Goal: Find specific page/section: Find specific page/section

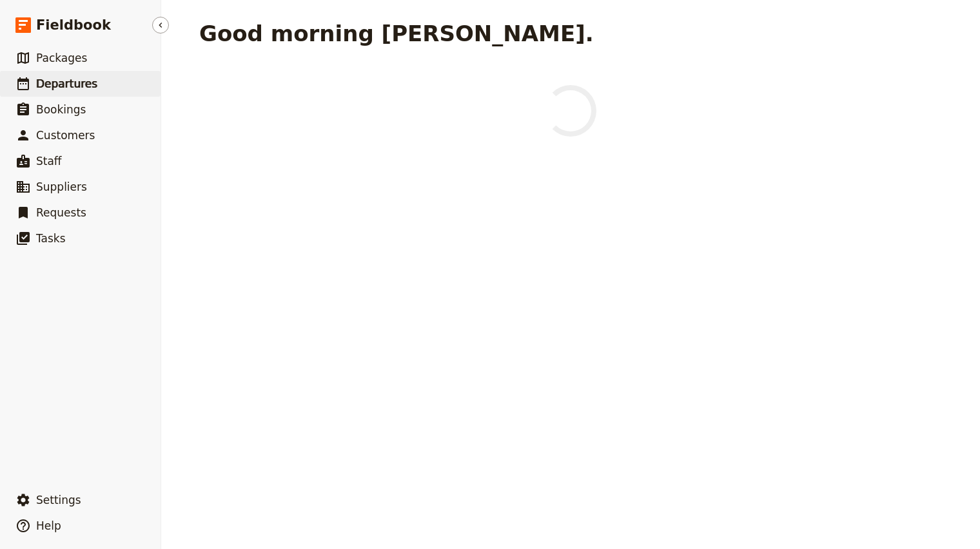
click at [37, 69] on link "​ Packages" at bounding box center [80, 58] width 161 height 26
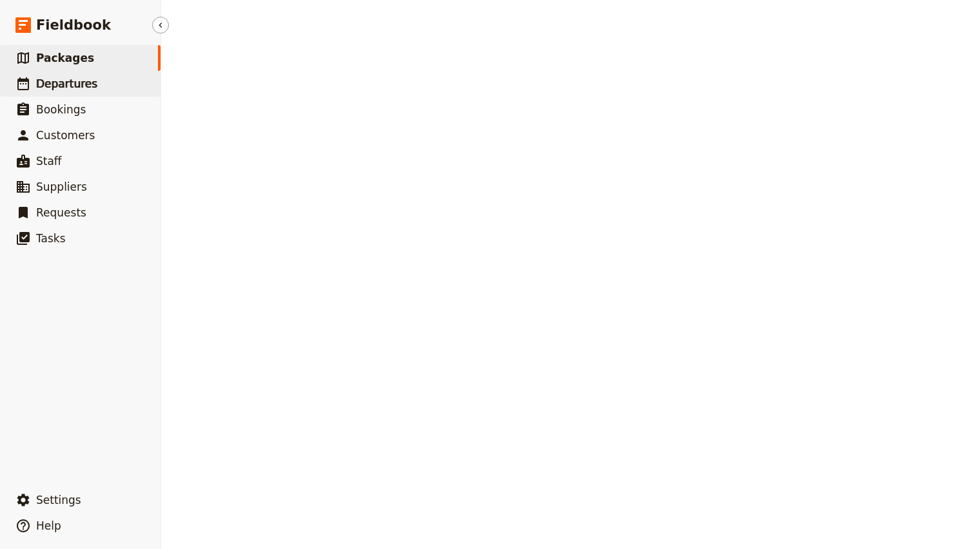
select select "UPDATED_AT"
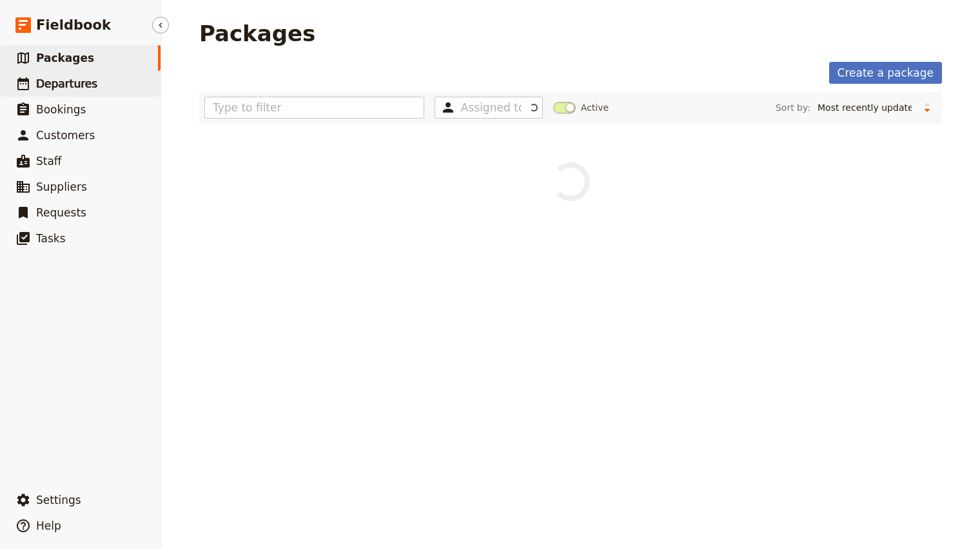
click at [48, 80] on span "Departures" at bounding box center [66, 83] width 61 height 13
select select "CREATED_AT"
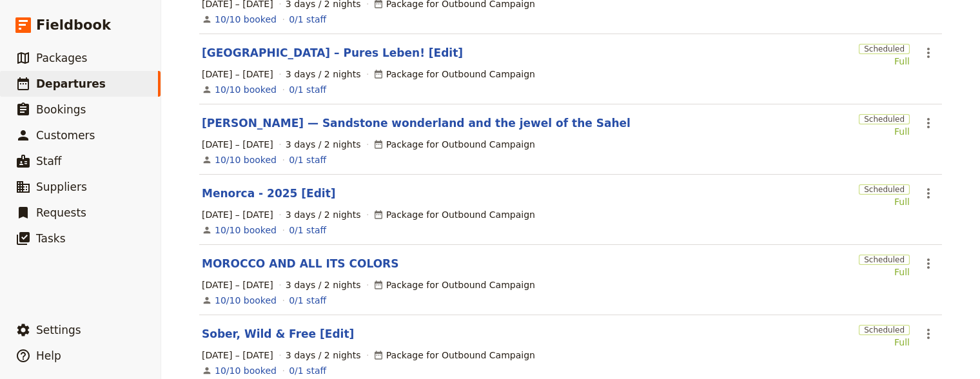
scroll to position [456, 0]
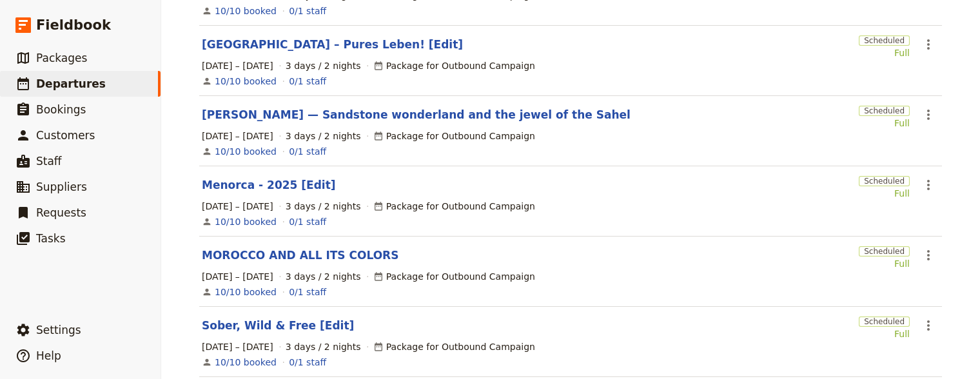
click at [620, 269] on div "[DATE] – [DATE] 3 days / 2 nights Package for Outbound Campaign" at bounding box center [570, 276] width 740 height 15
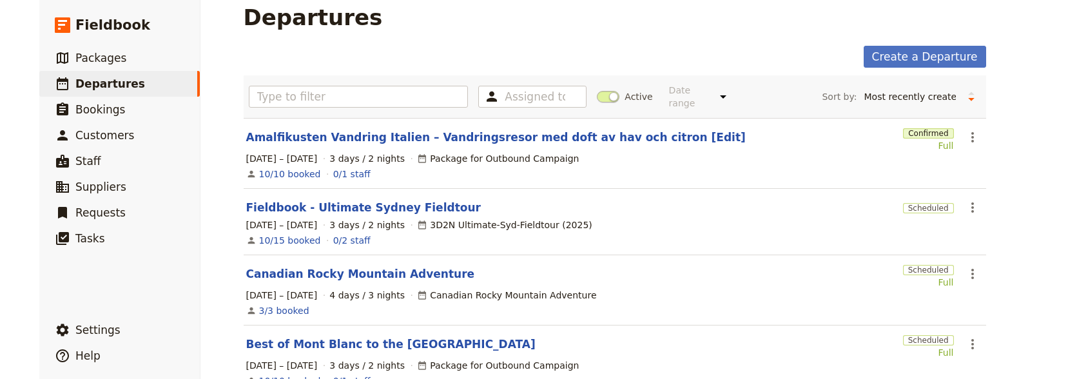
scroll to position [0, 0]
